Goal: Information Seeking & Learning: Learn about a topic

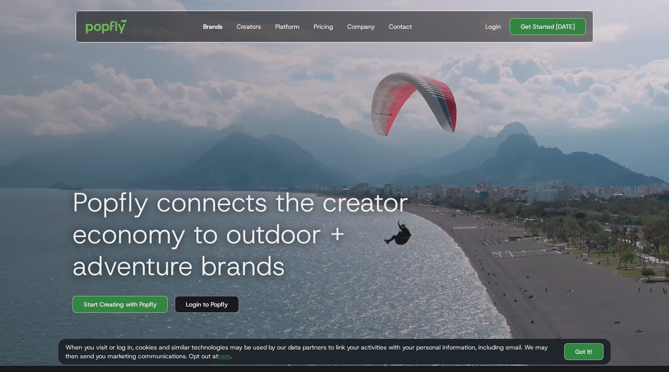
click at [209, 23] on div "Brands" at bounding box center [212, 26] width 19 height 9
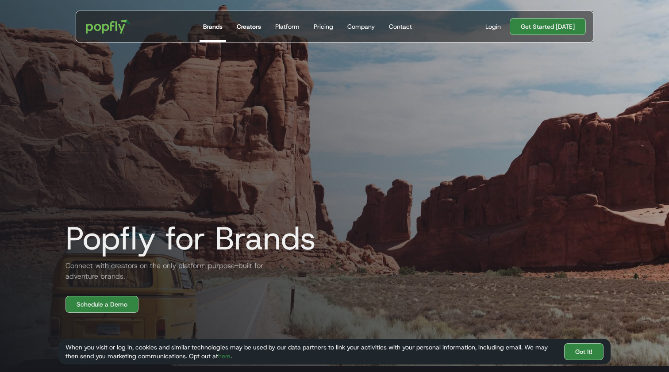
click at [251, 27] on div "Creators" at bounding box center [249, 26] width 24 height 9
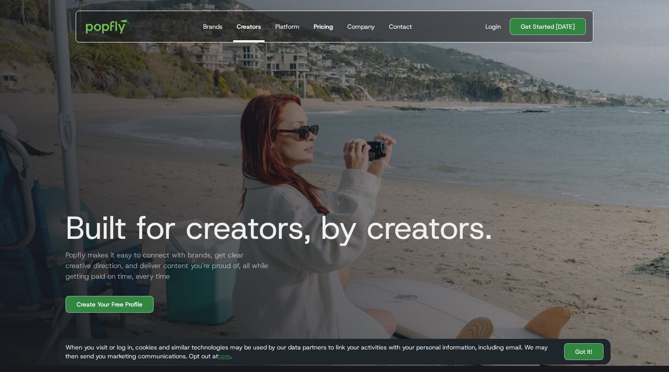
click at [328, 27] on div "Pricing" at bounding box center [323, 26] width 19 height 9
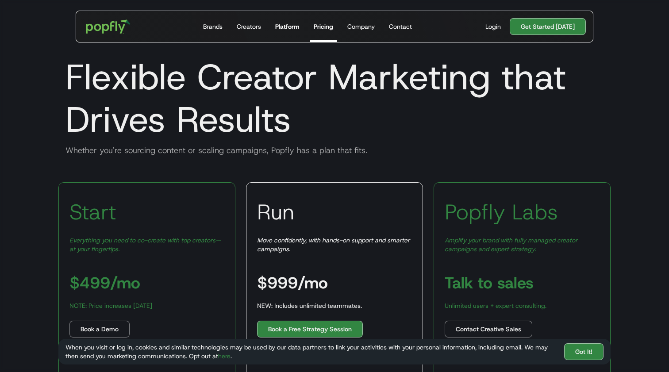
click at [282, 31] on link "Platform" at bounding box center [287, 26] width 31 height 31
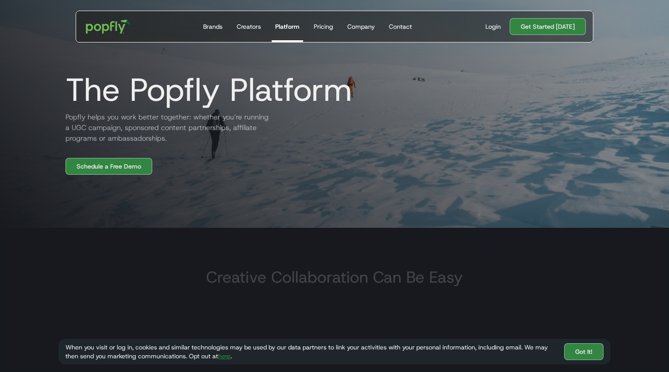
scroll to position [135, 0]
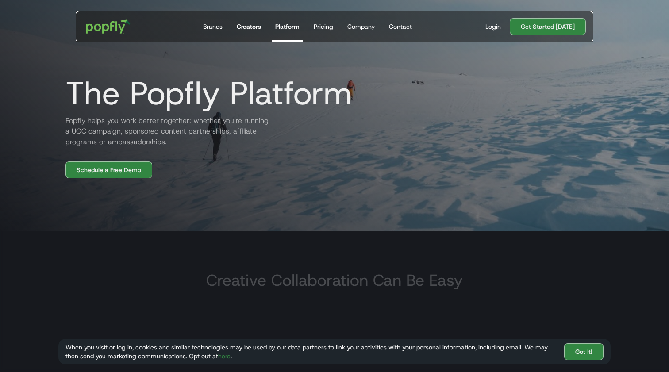
click at [259, 28] on div "Creators" at bounding box center [249, 26] width 24 height 9
